Goal: Transaction & Acquisition: Book appointment/travel/reservation

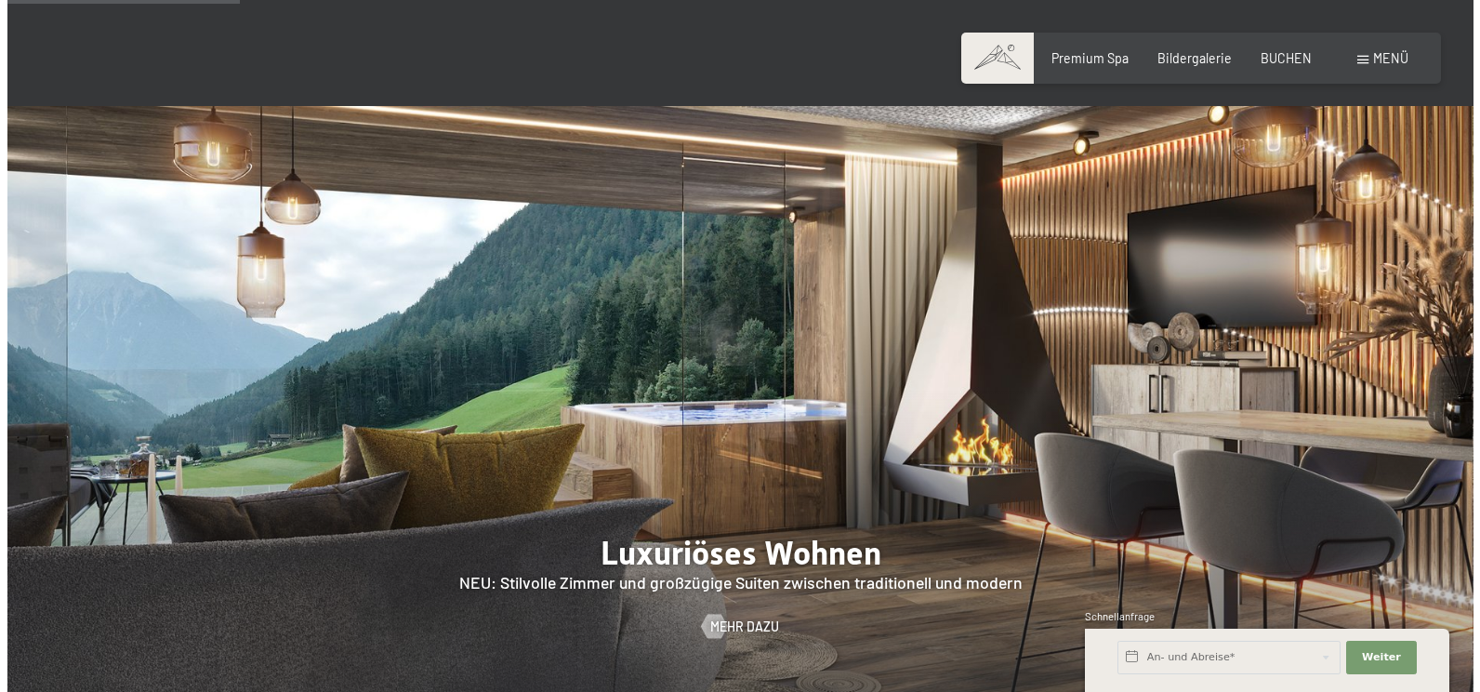
scroll to position [1209, 0]
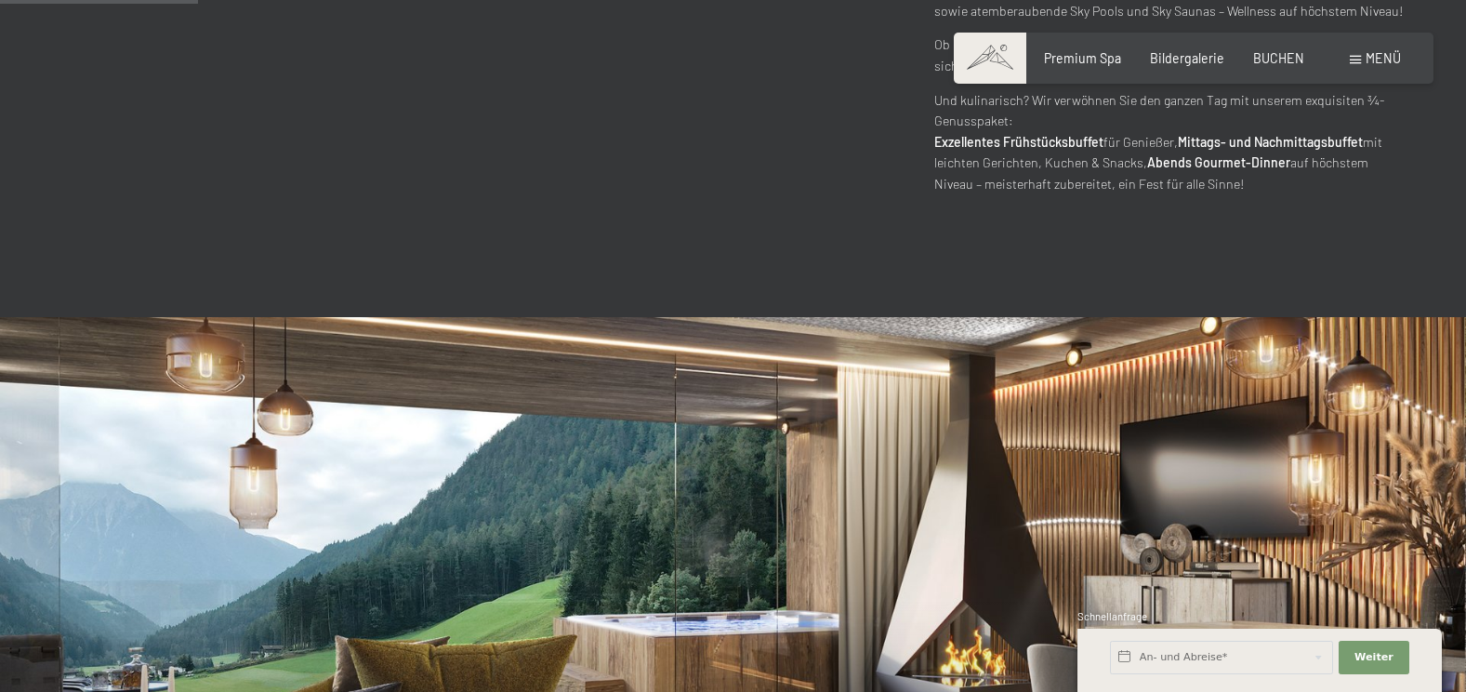
click at [1372, 53] on span "Menü" at bounding box center [1383, 58] width 35 height 16
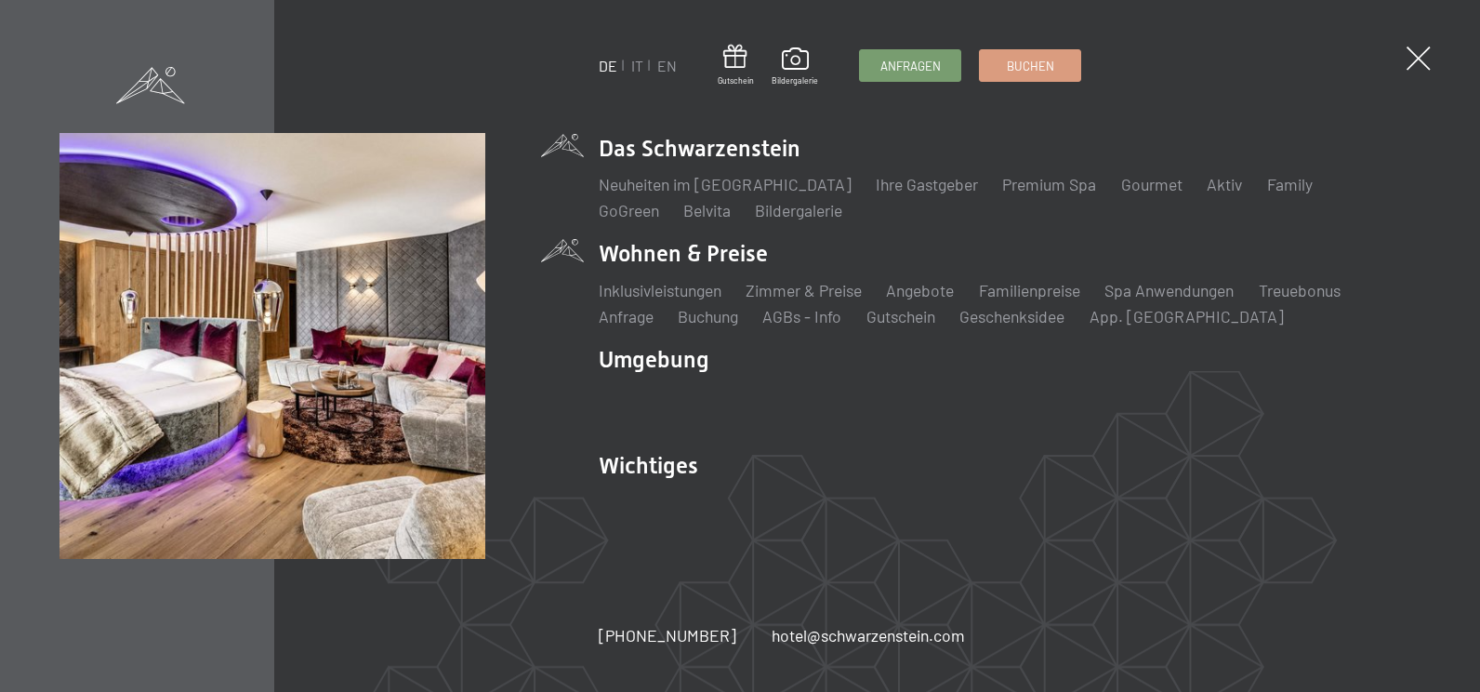
click at [659, 253] on li "Wohnen & Preise Inklusivleistungen [PERSON_NAME] & Preise Liste Angebote Liste …" at bounding box center [1010, 282] width 823 height 89
click at [801, 293] on link "Zimmer & Preise" at bounding box center [804, 290] width 116 height 20
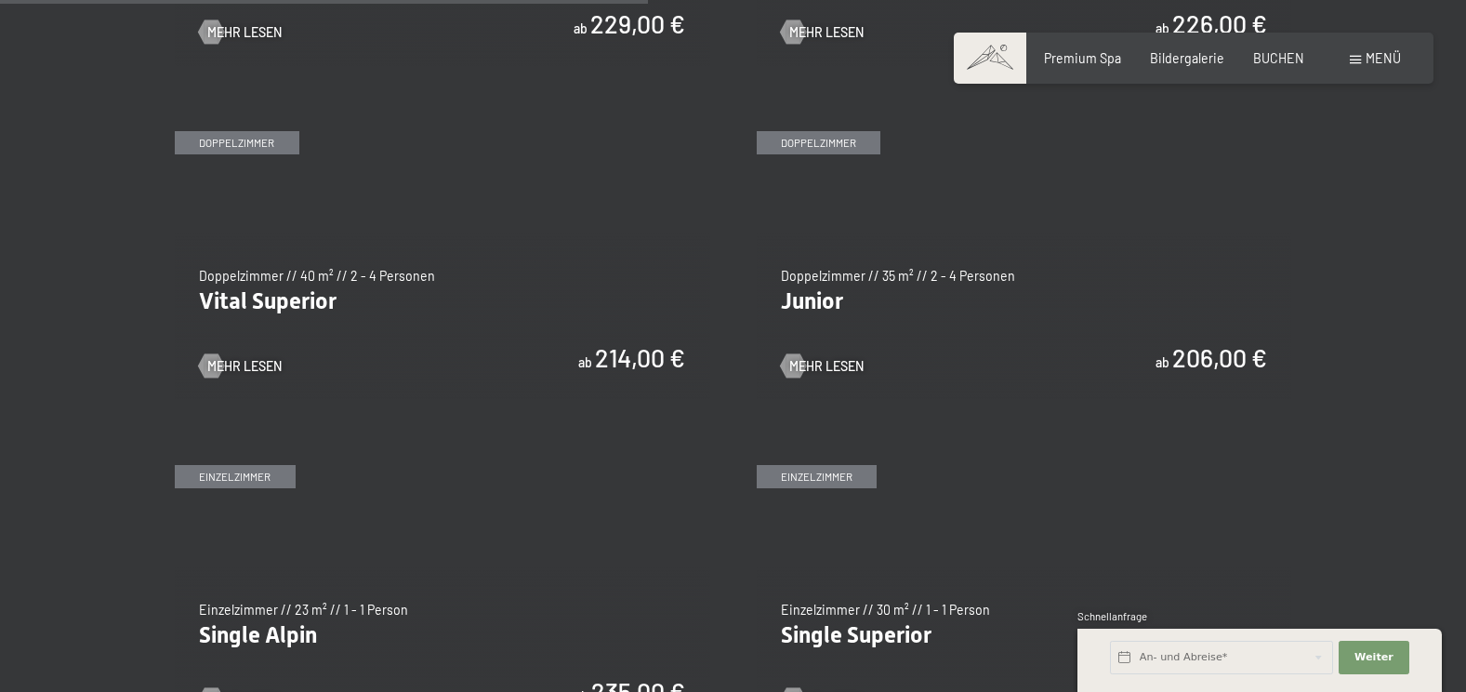
scroll to position [2232, 0]
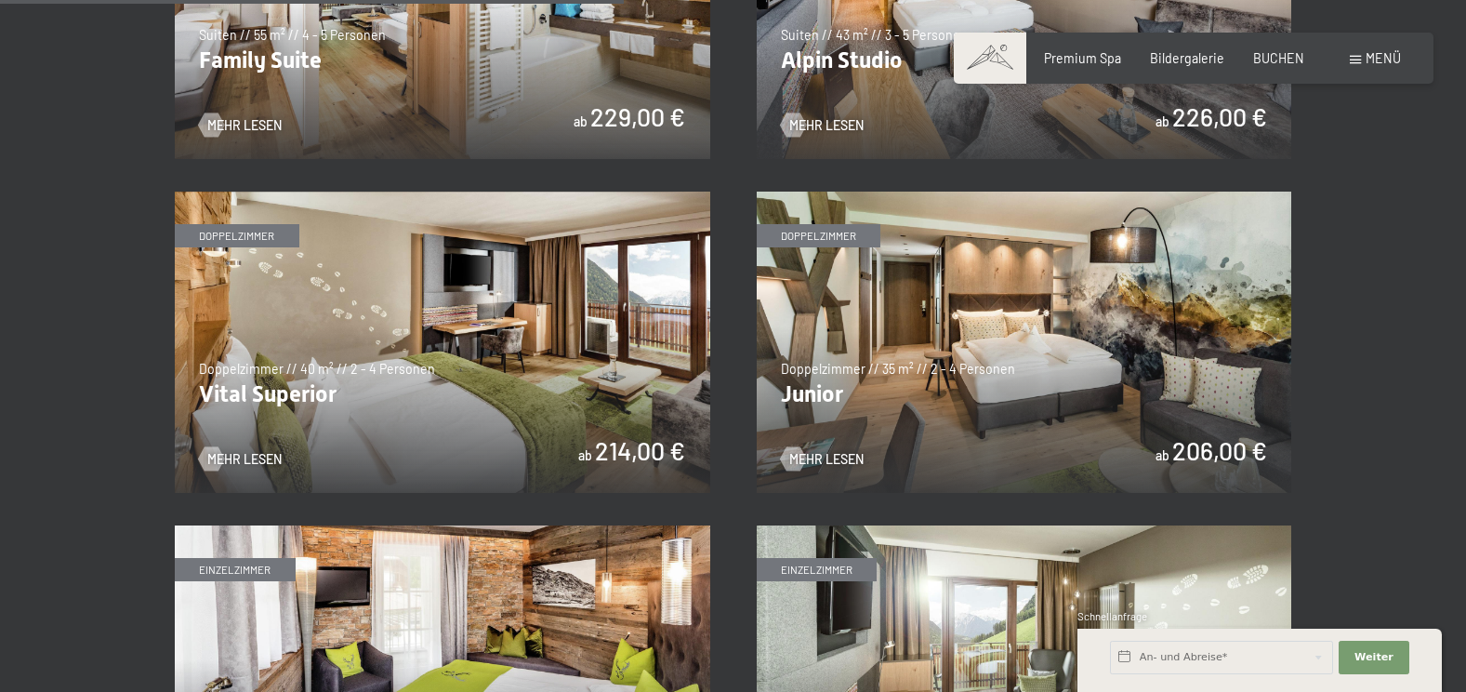
click at [451, 414] on img at bounding box center [443, 342] width 536 height 301
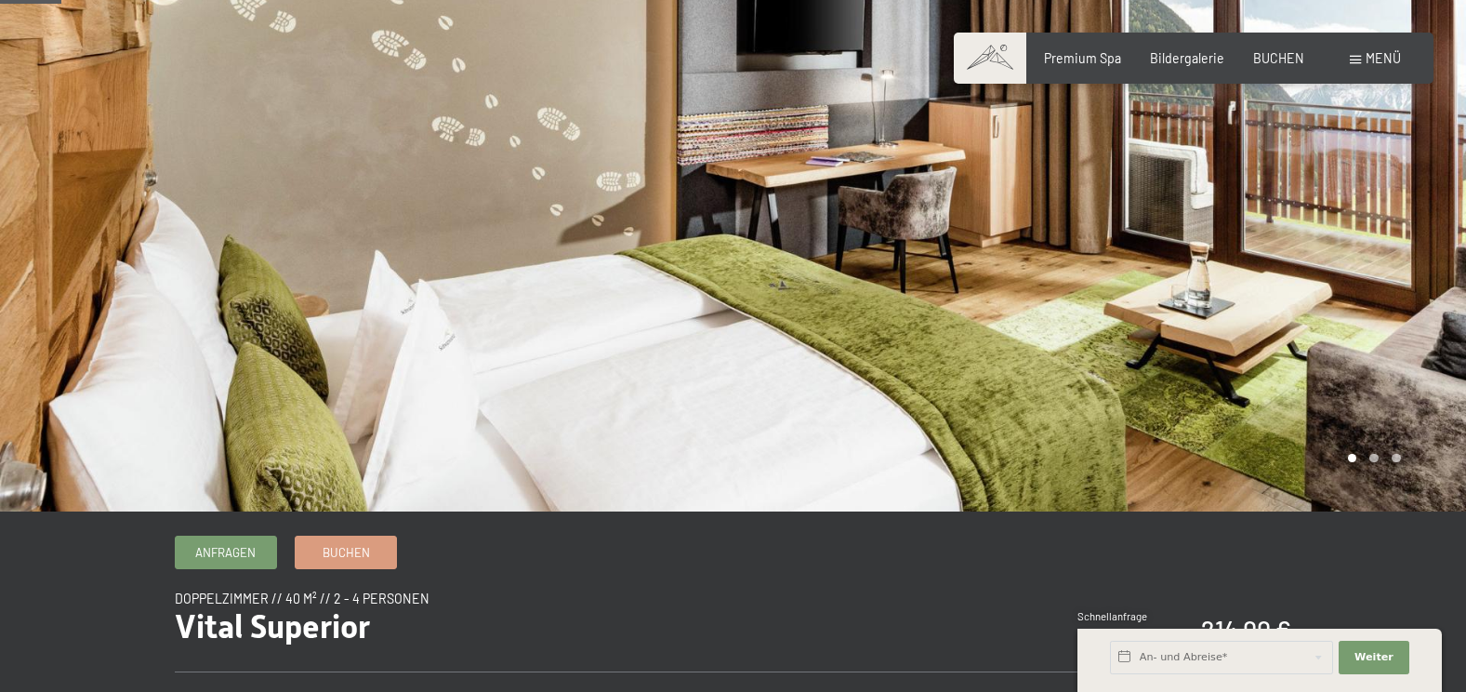
scroll to position [33, 0]
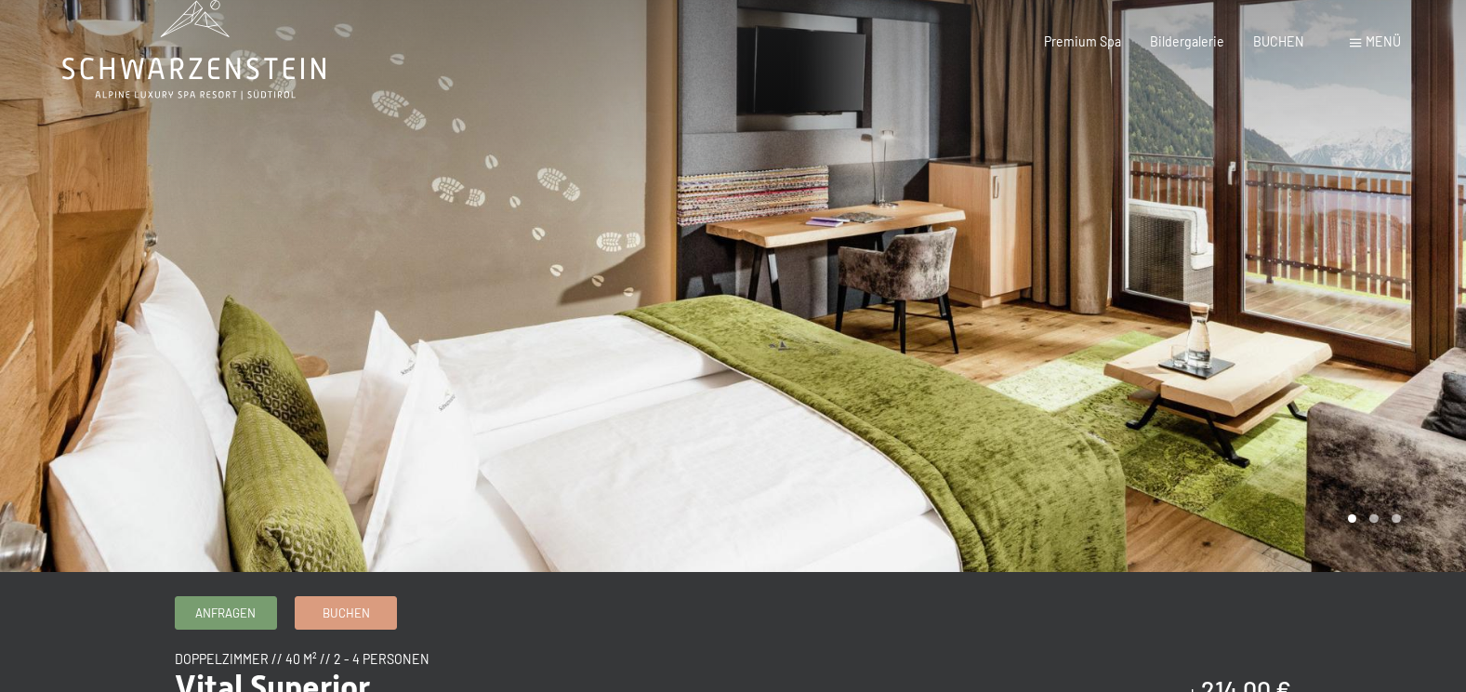
click at [1404, 374] on div at bounding box center [1101, 269] width 734 height 604
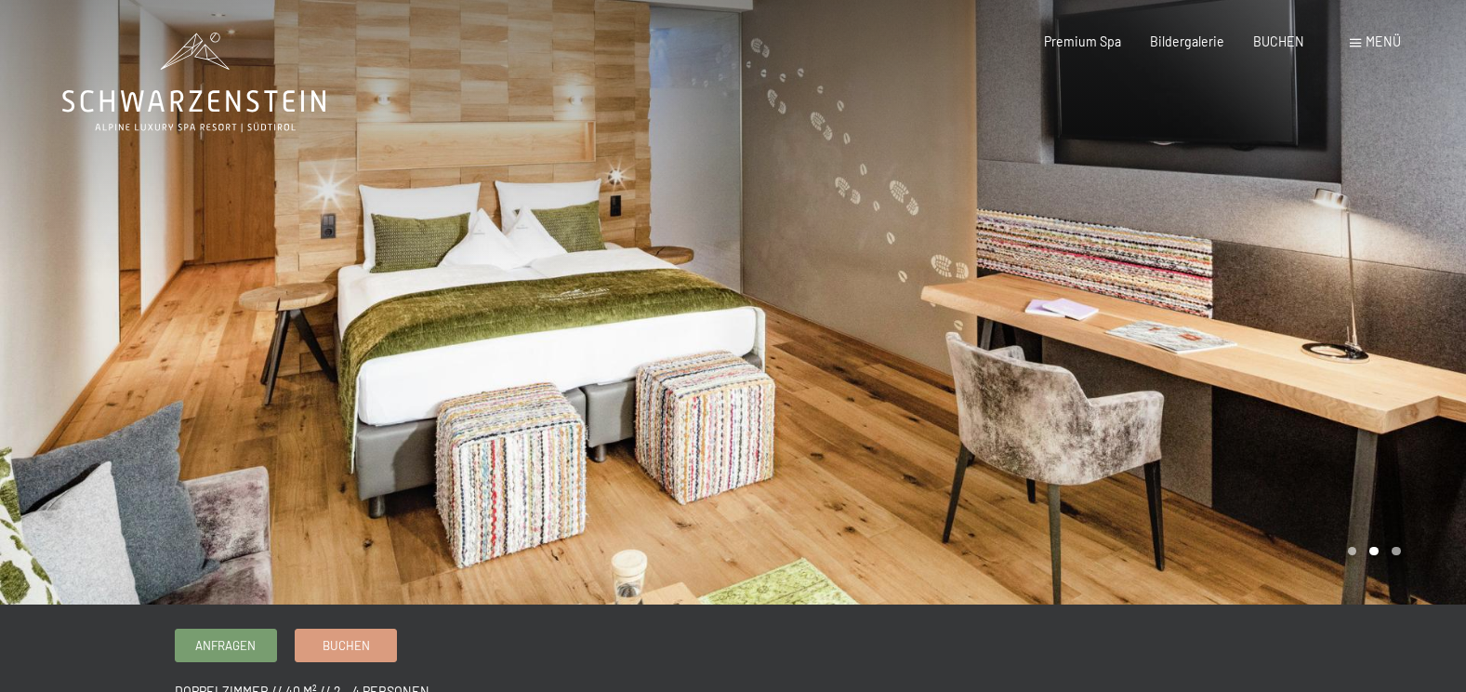
click at [1285, 407] on div at bounding box center [1101, 302] width 734 height 604
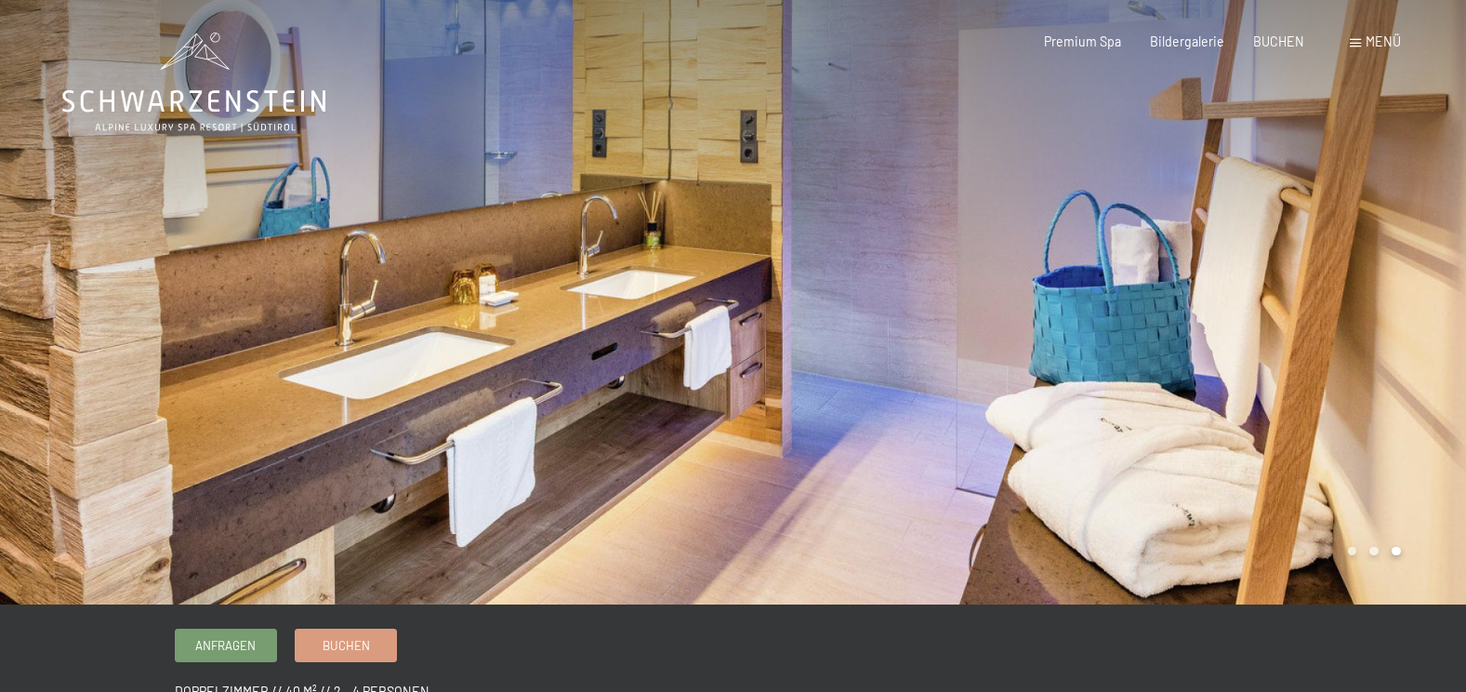
click at [1318, 425] on div at bounding box center [1101, 302] width 734 height 604
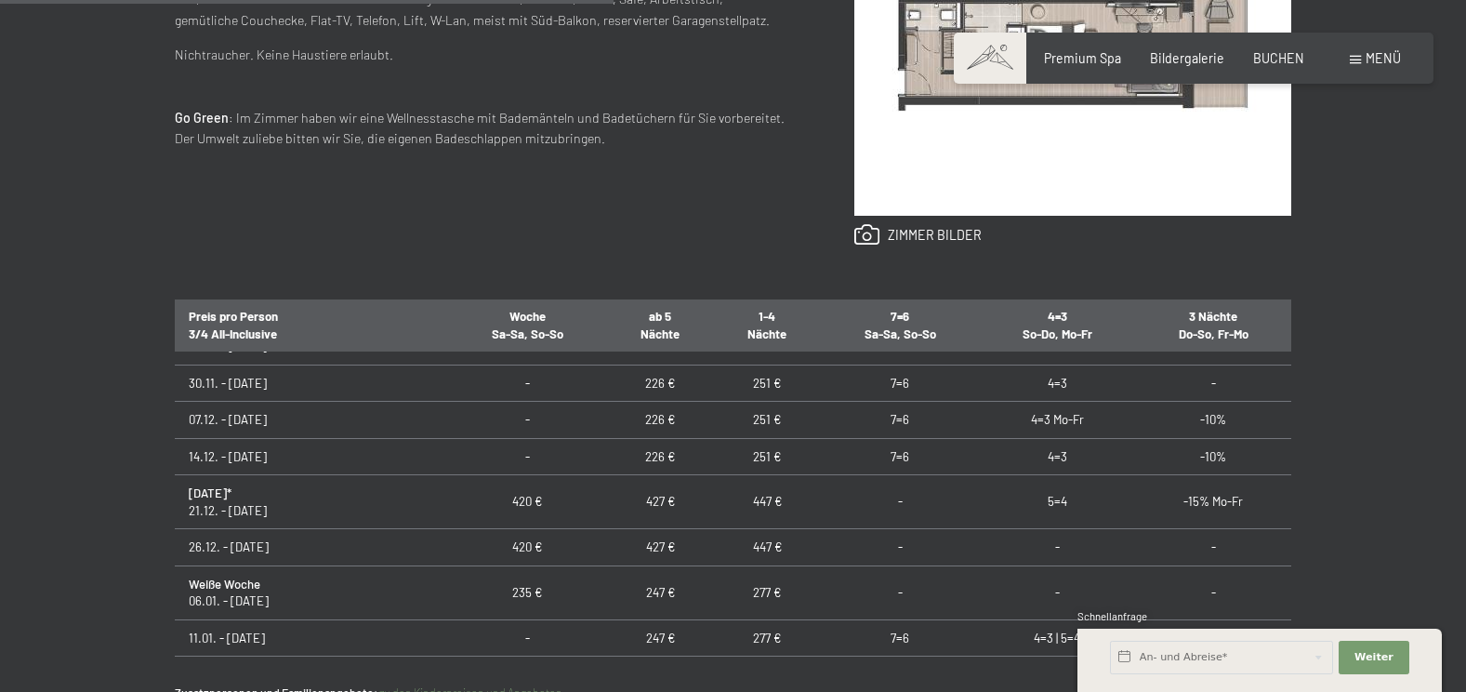
scroll to position [217, 0]
